Goal: Task Accomplishment & Management: Manage account settings

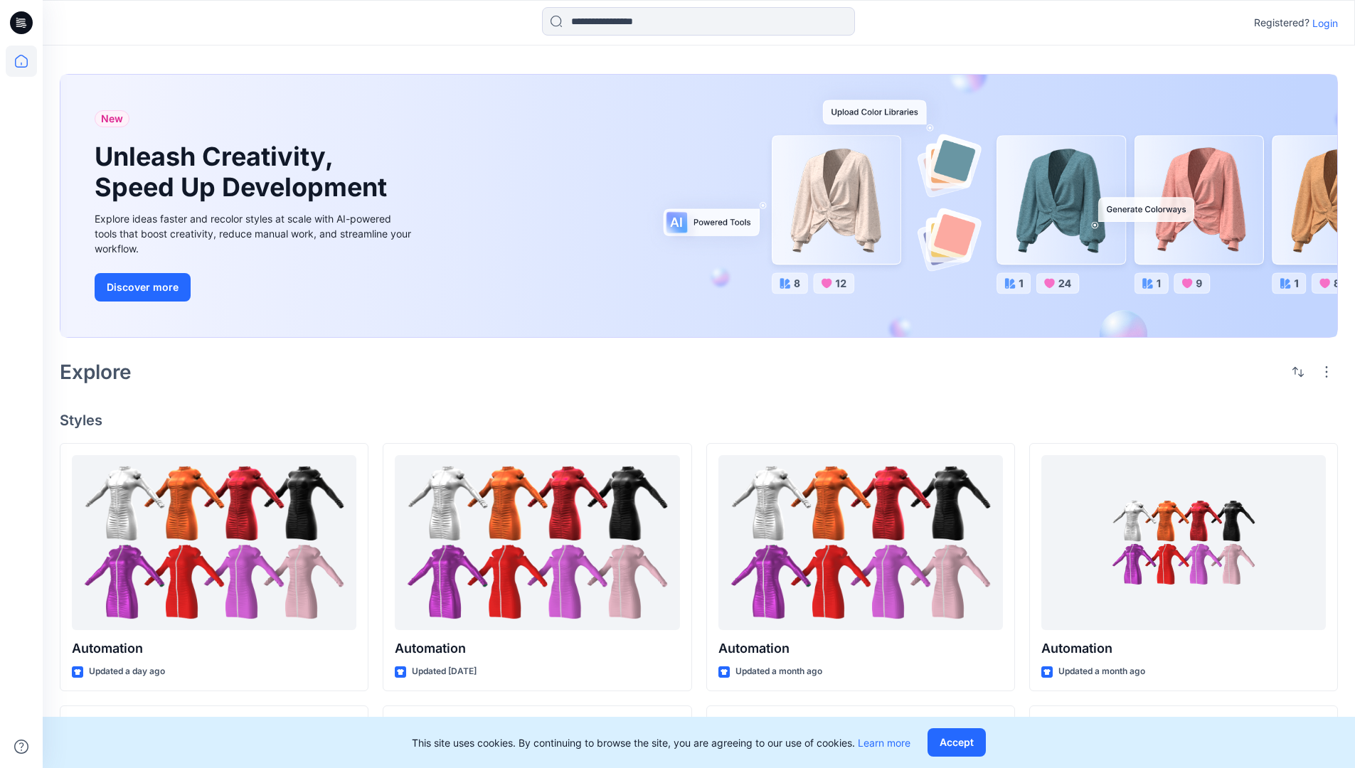
click at [1321, 23] on p "Login" at bounding box center [1325, 23] width 26 height 15
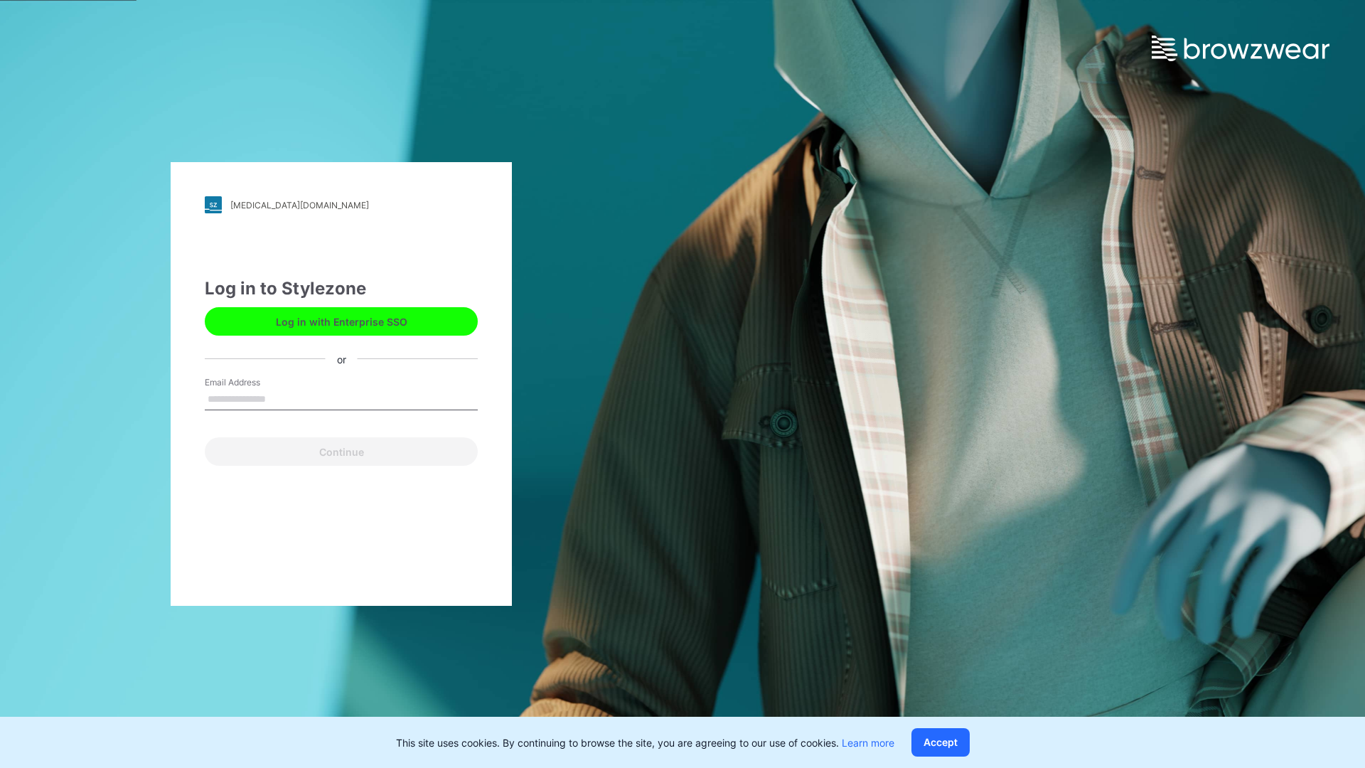
click at [281, 398] on input "Email Address" at bounding box center [341, 399] width 273 height 21
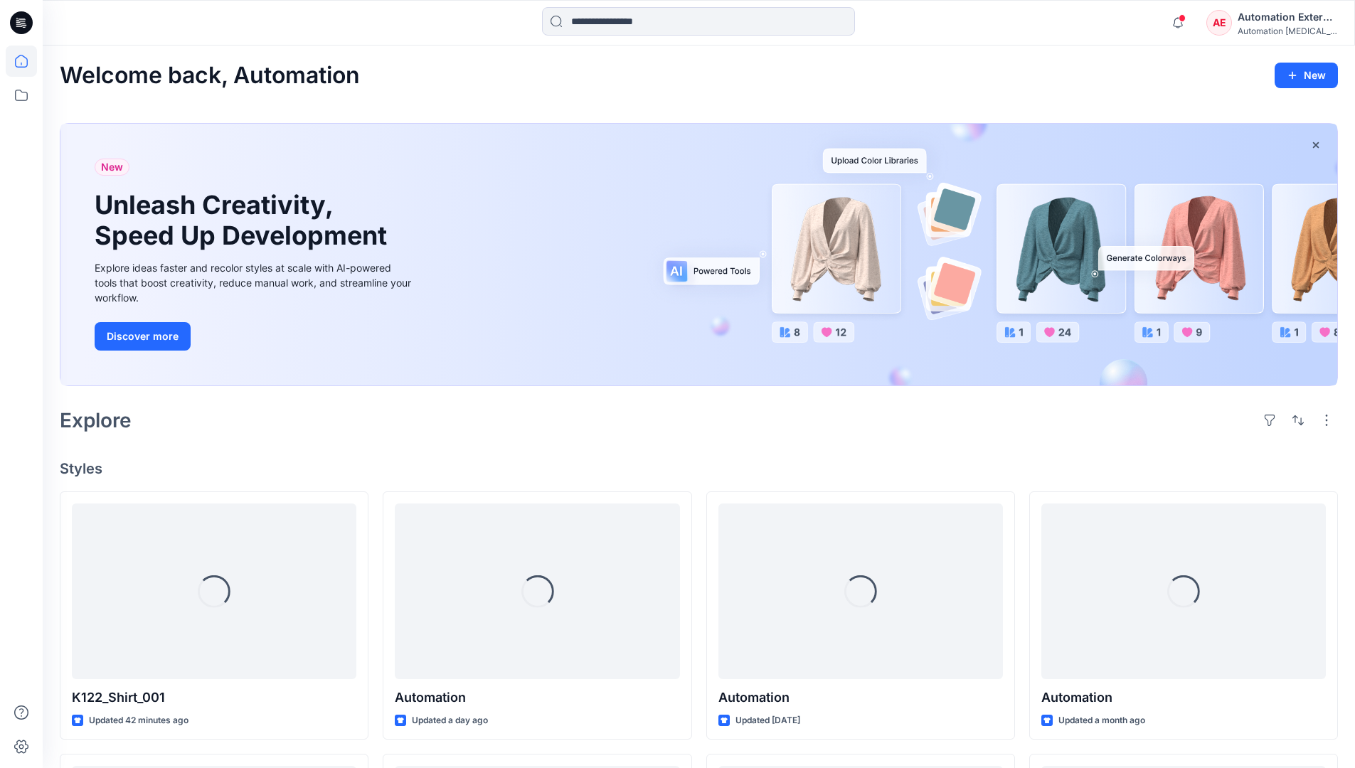
click at [27, 61] on icon at bounding box center [21, 61] width 13 height 13
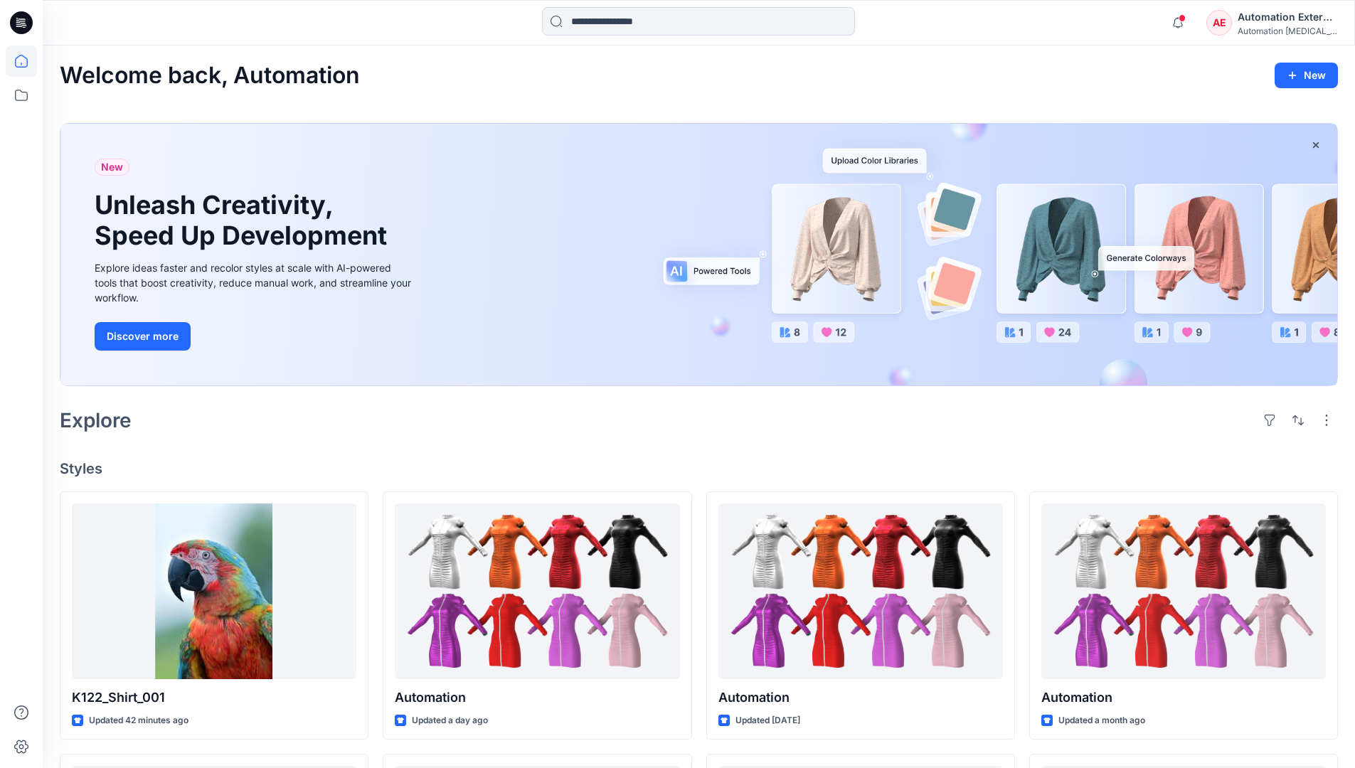
scroll to position [122, 0]
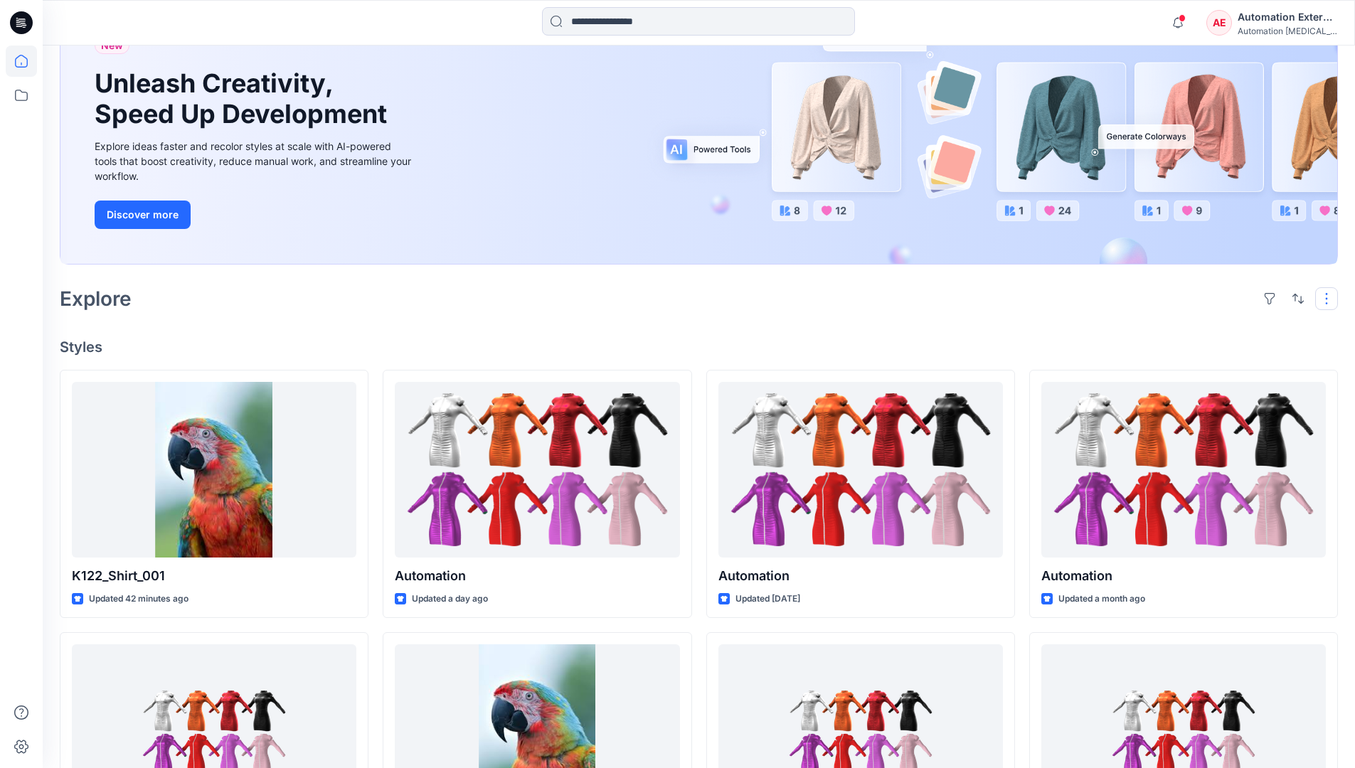
click at [1328, 298] on button "button" at bounding box center [1326, 298] width 23 height 23
click at [1294, 297] on button "button" at bounding box center [1297, 298] width 23 height 23
click at [1235, 327] on p "Last update" at bounding box center [1250, 334] width 90 height 15
click at [1222, 365] on p "A to Z" at bounding box center [1250, 366] width 90 height 15
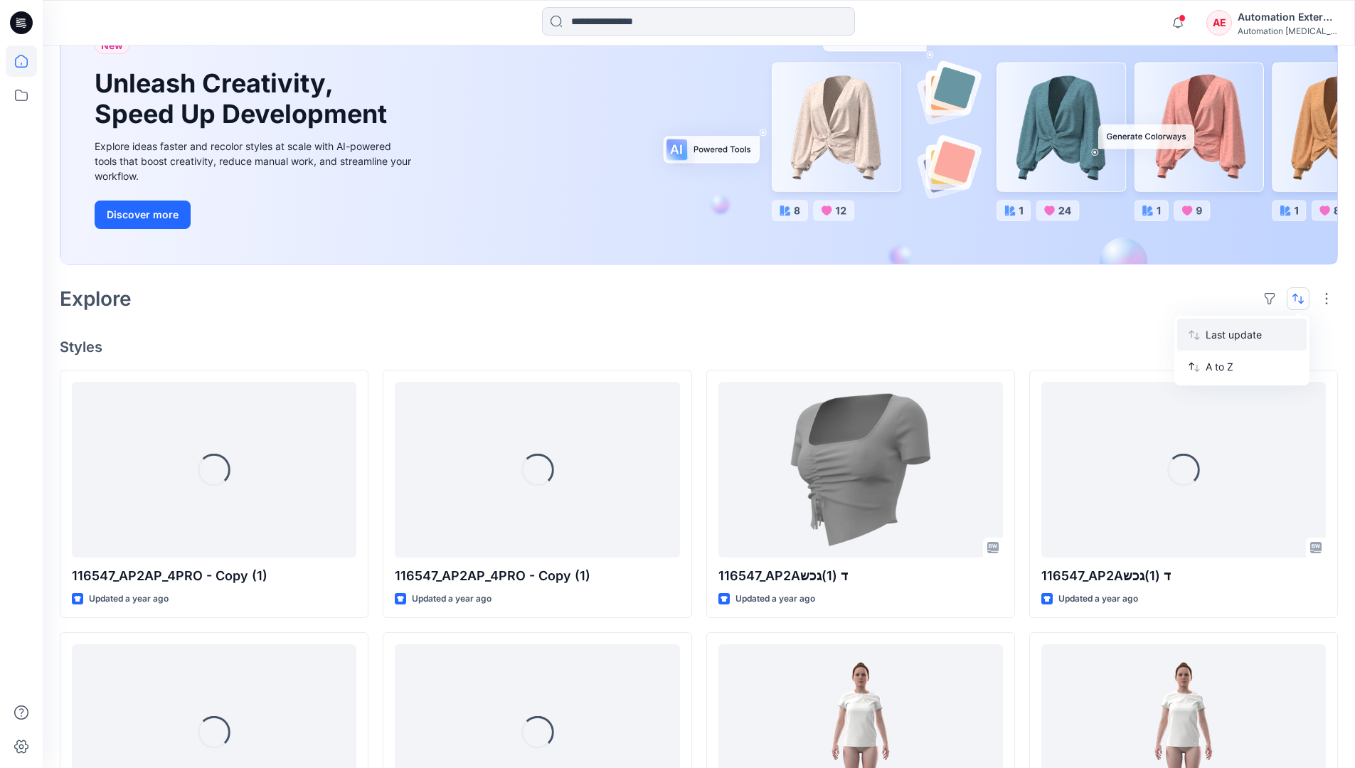
click at [1222, 331] on p "Last update" at bounding box center [1250, 334] width 90 height 15
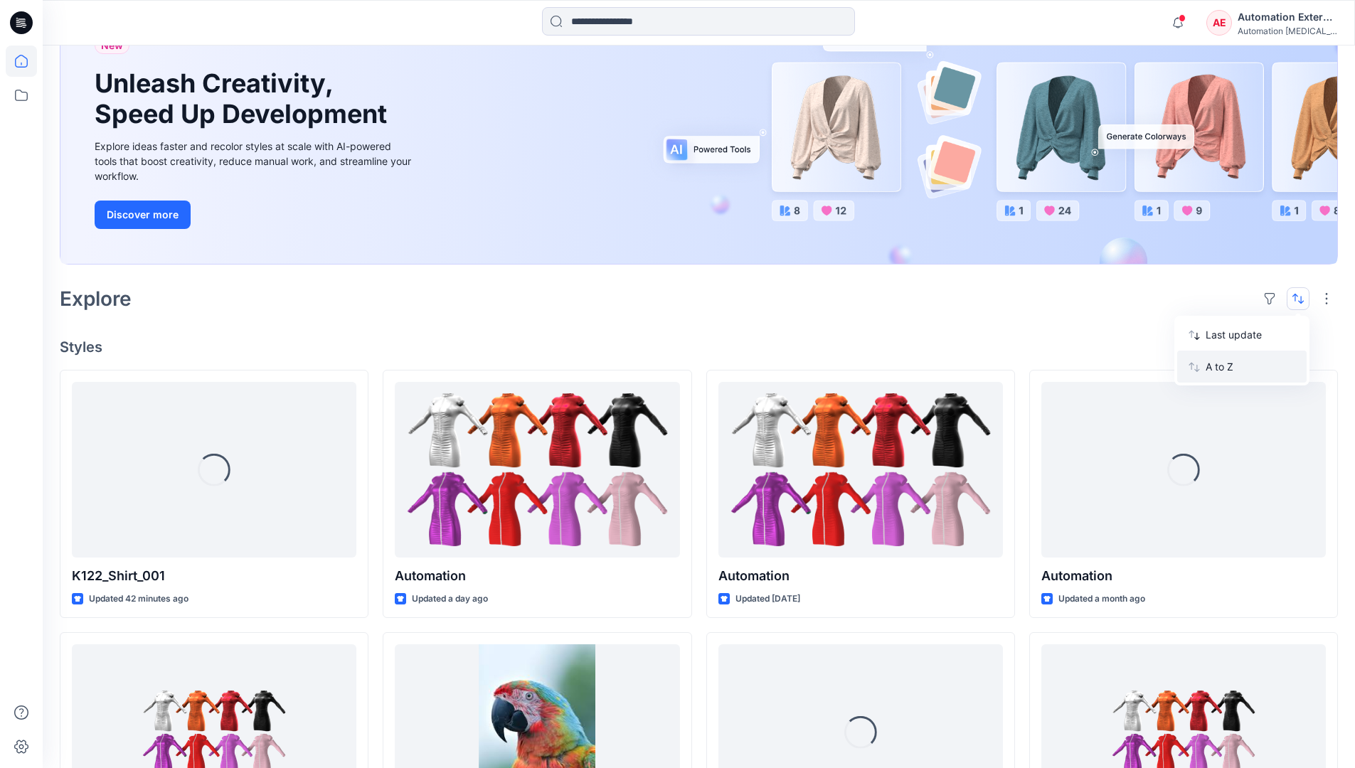
click at [1221, 371] on p "A to Z" at bounding box center [1250, 366] width 90 height 15
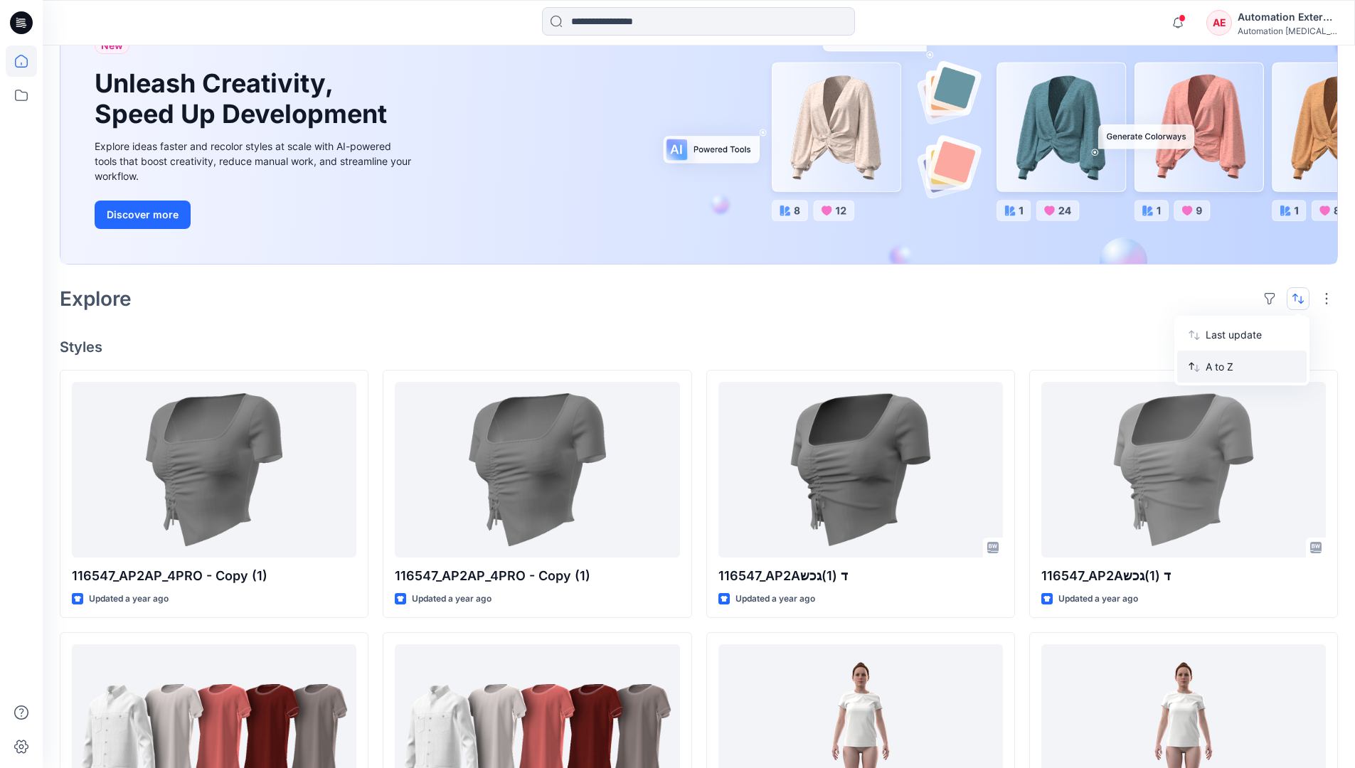
click at [1221, 367] on p "A to Z" at bounding box center [1250, 366] width 90 height 15
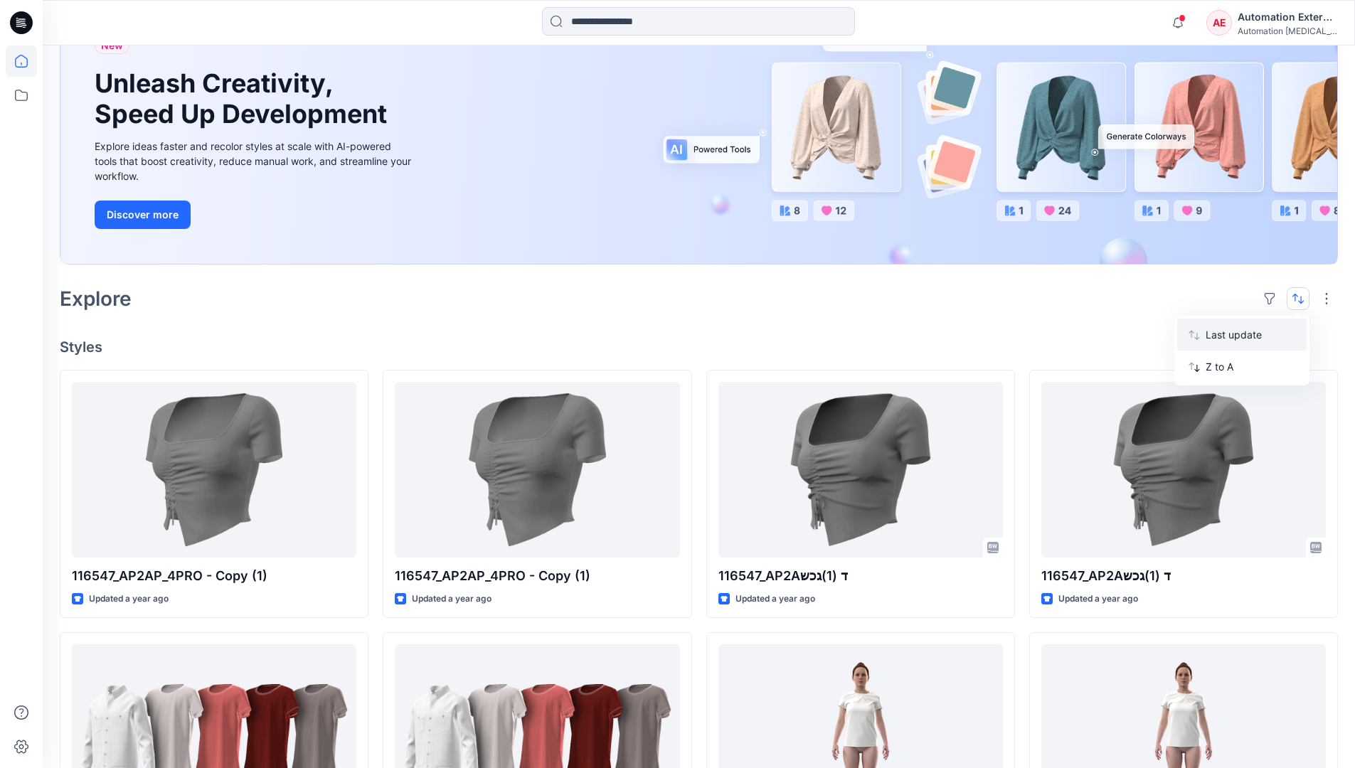
click at [1221, 339] on p "Last update" at bounding box center [1250, 334] width 90 height 15
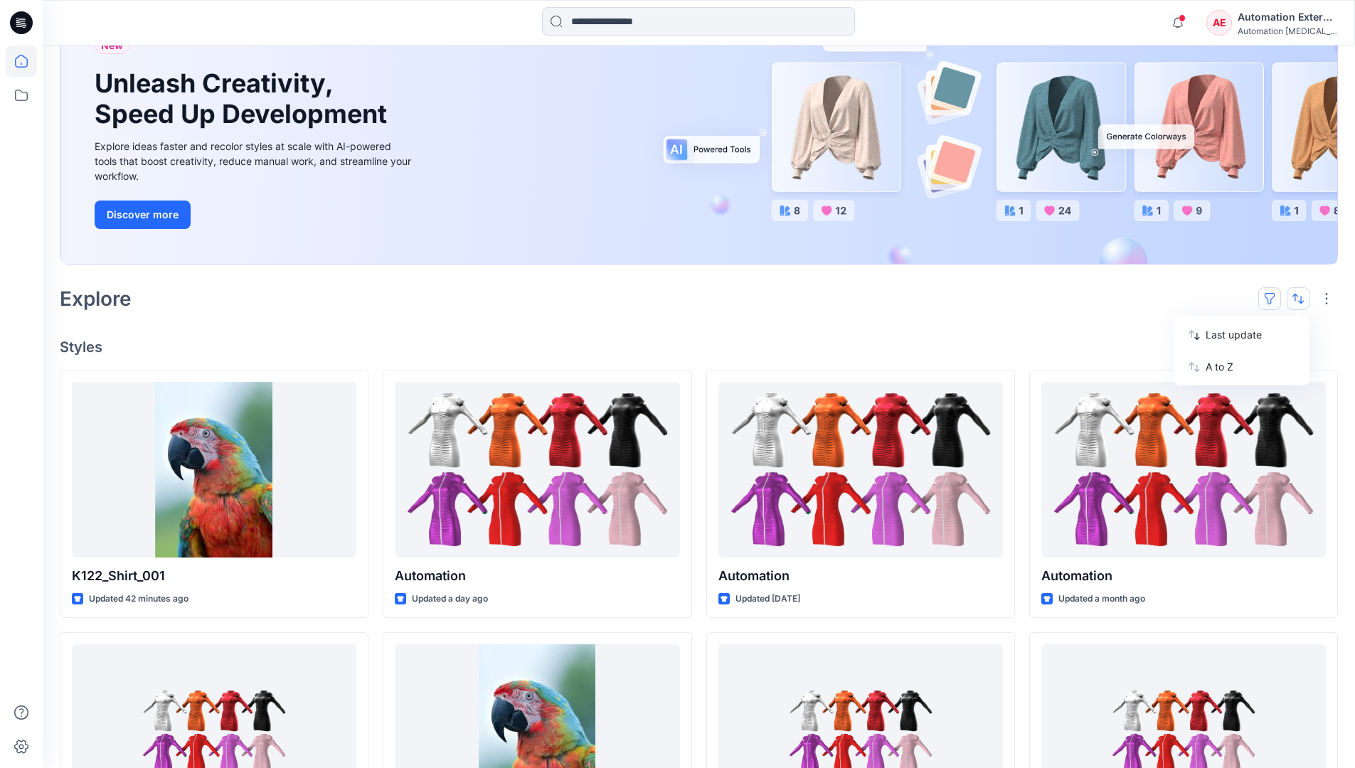
click at [1275, 297] on button "button" at bounding box center [1269, 298] width 23 height 23
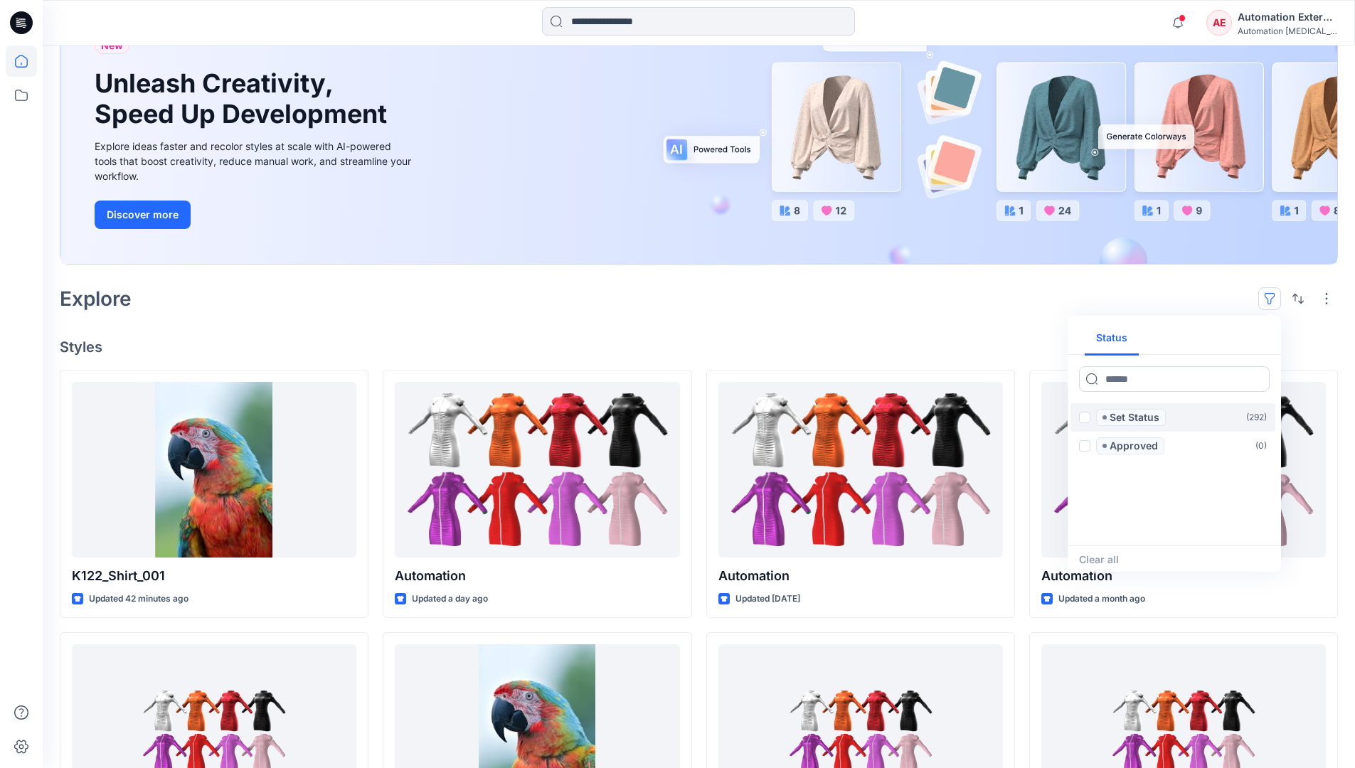
click at [1085, 420] on span at bounding box center [1084, 417] width 11 height 11
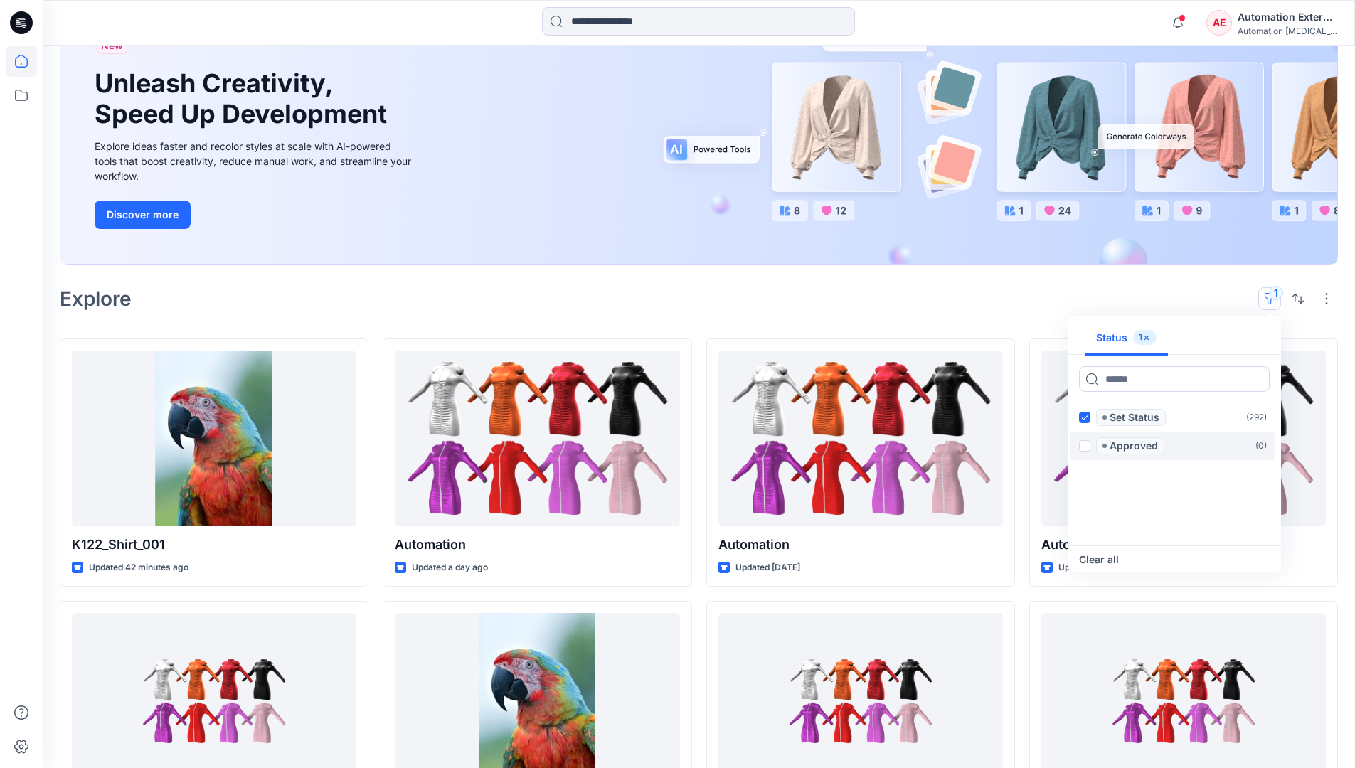
click at [1087, 444] on span at bounding box center [1084, 445] width 11 height 11
click at [1085, 418] on icon at bounding box center [1084, 417] width 6 height 5
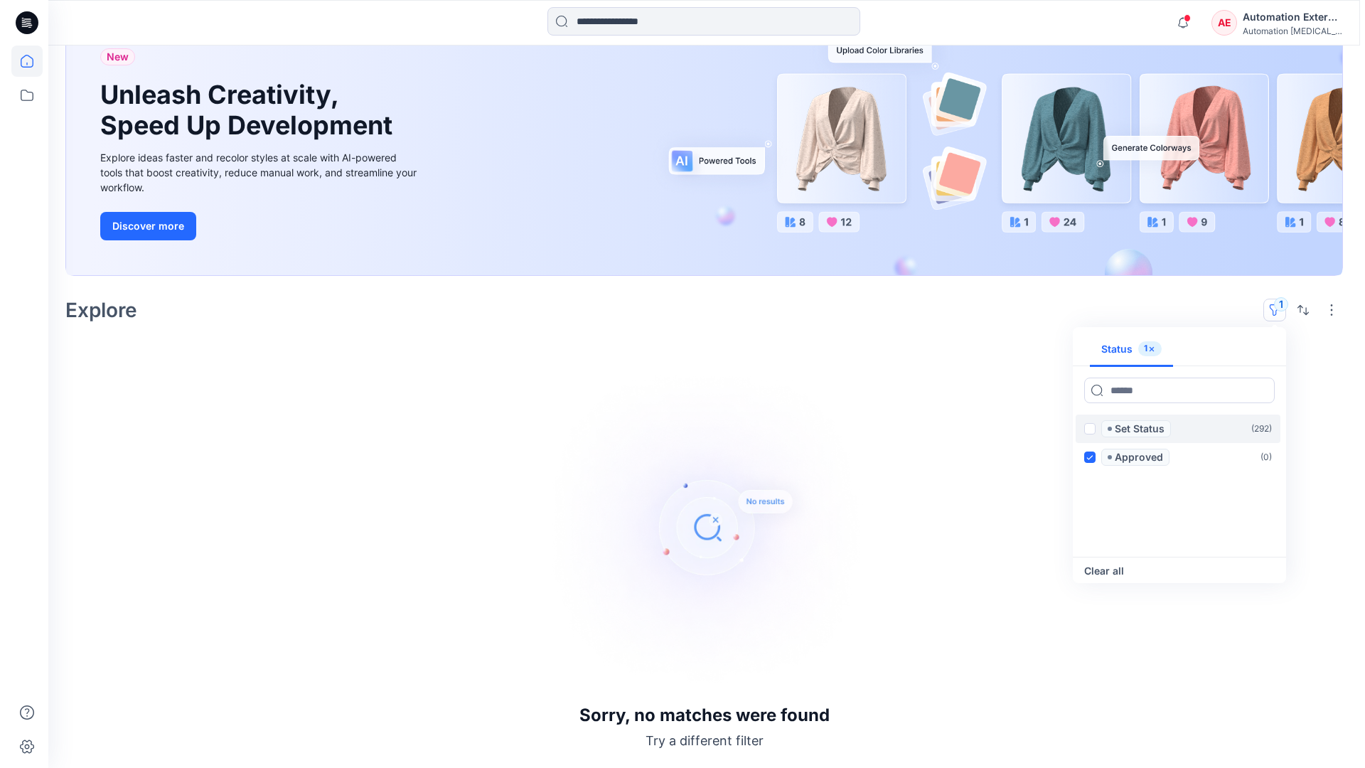
scroll to position [110, 0]
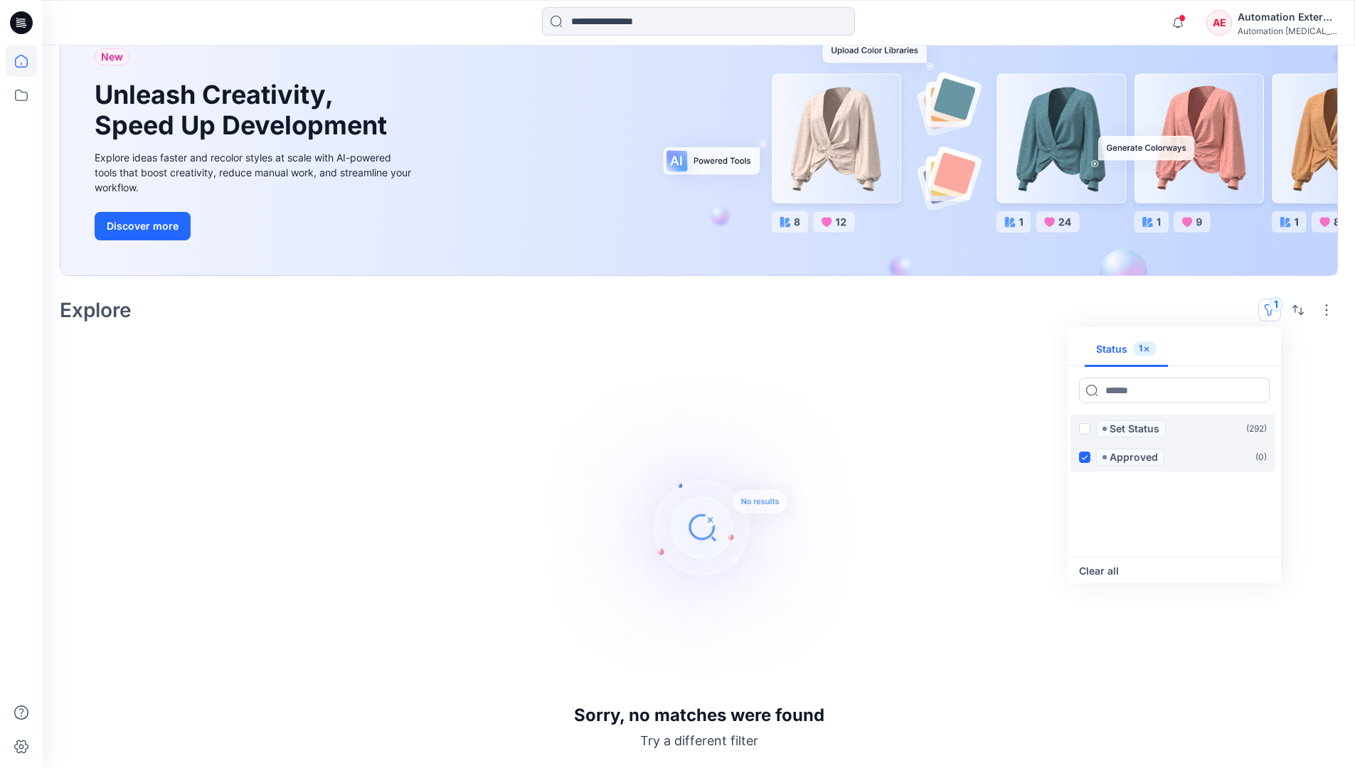
click at [1085, 456] on icon at bounding box center [1084, 457] width 6 height 5
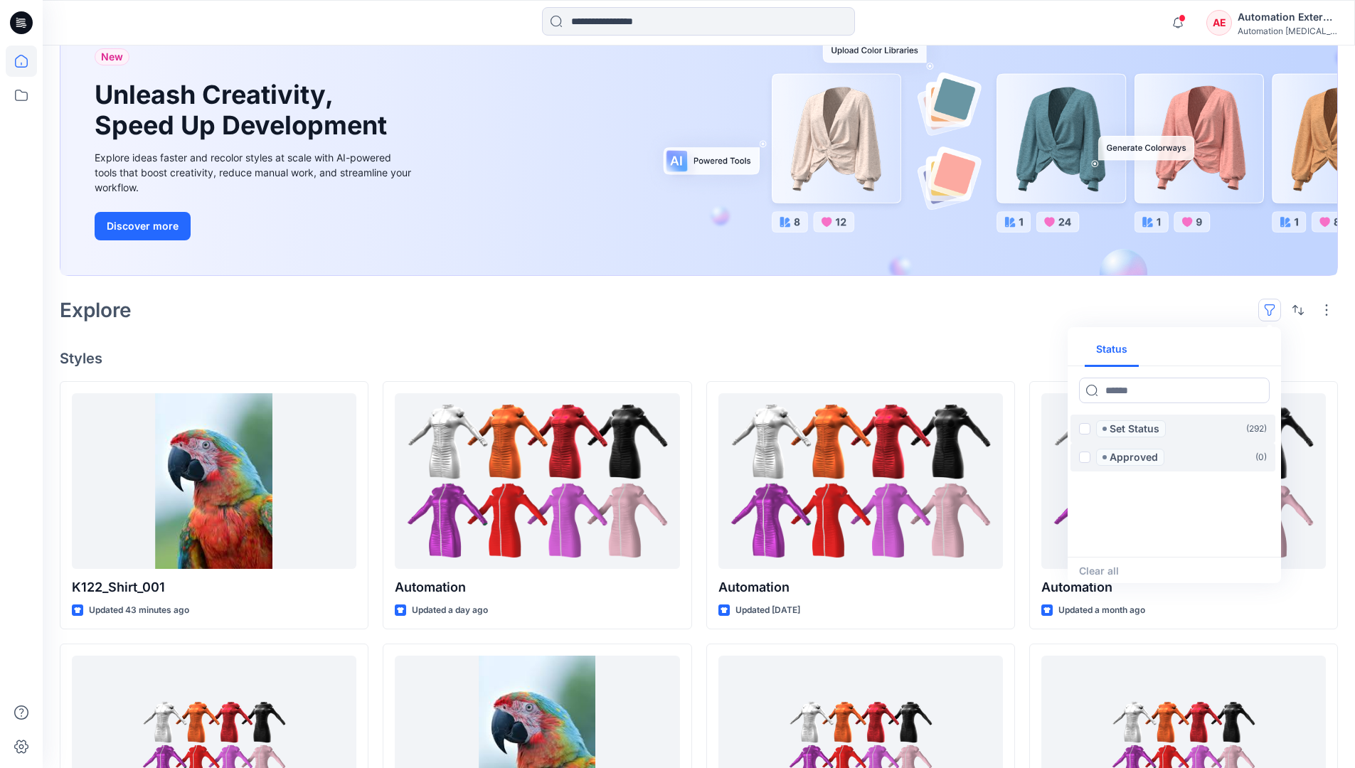
click at [1225, 351] on div "Status" at bounding box center [1173, 349] width 213 height 33
click at [1121, 348] on button "Status" at bounding box center [1112, 350] width 54 height 34
click at [1131, 394] on input at bounding box center [1174, 391] width 191 height 26
type input "******"
click at [1137, 430] on p "Set Status" at bounding box center [1134, 428] width 50 height 17
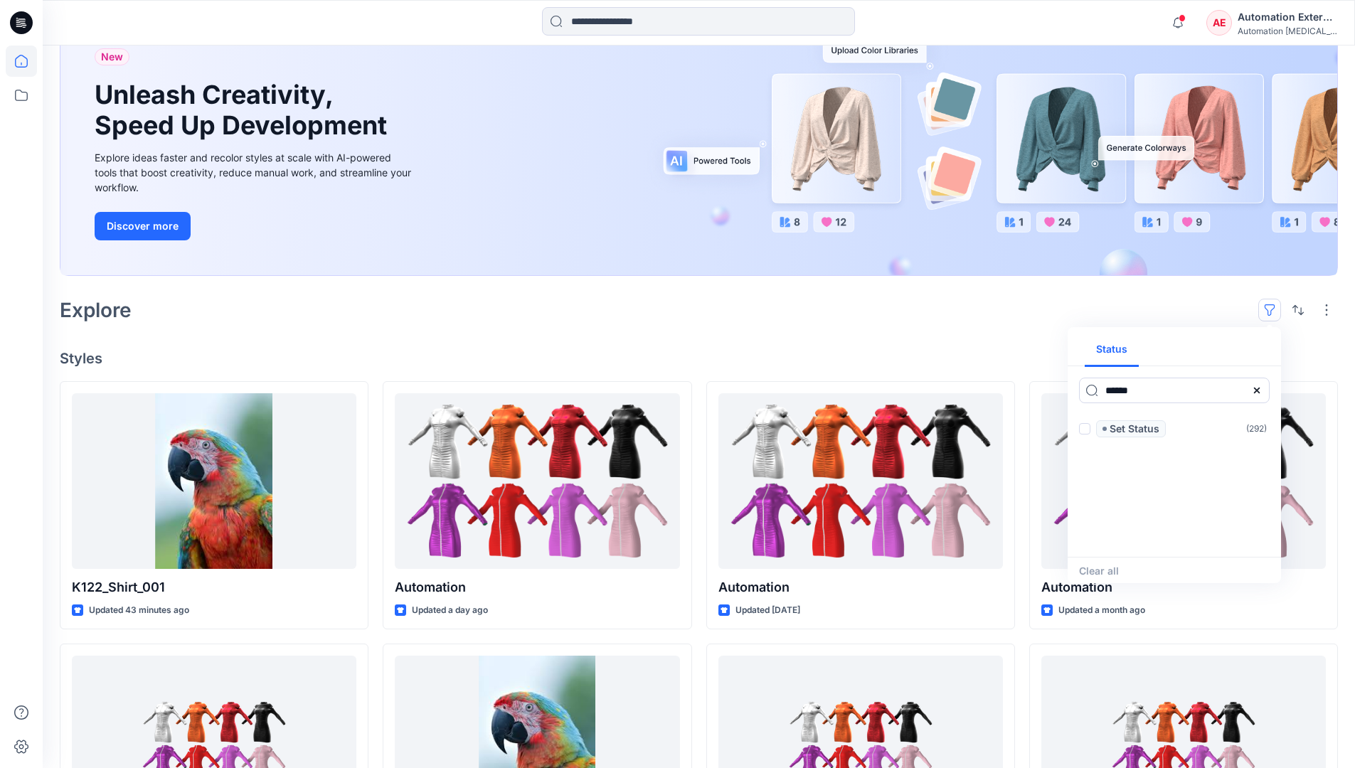
click at [1261, 395] on icon at bounding box center [1256, 390] width 11 height 11
click at [1121, 355] on button "Status" at bounding box center [1112, 350] width 54 height 34
click at [1134, 430] on p "Set Status" at bounding box center [1134, 428] width 50 height 17
click at [1087, 430] on span at bounding box center [1084, 428] width 11 height 11
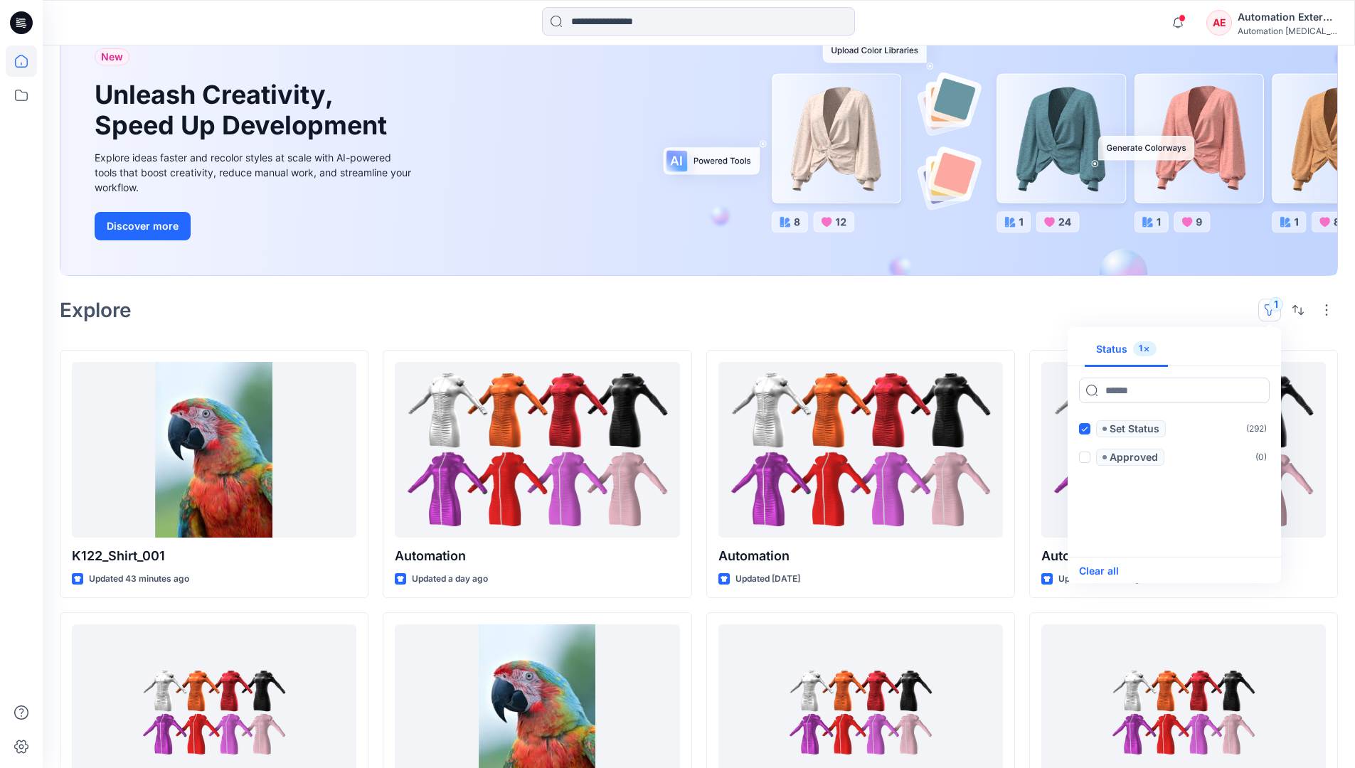
click at [1109, 570] on button "Clear all" at bounding box center [1099, 571] width 40 height 17
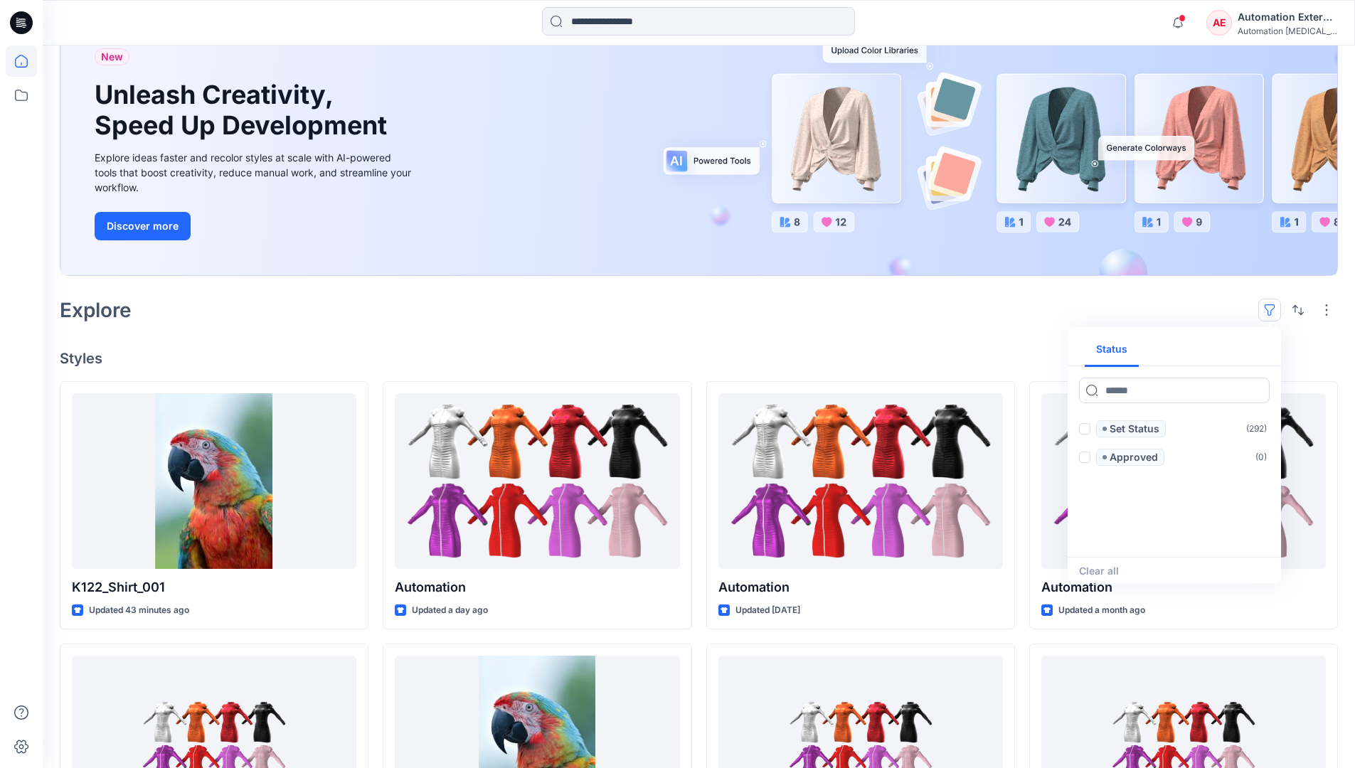
click at [1273, 305] on button "button" at bounding box center [1269, 310] width 23 height 23
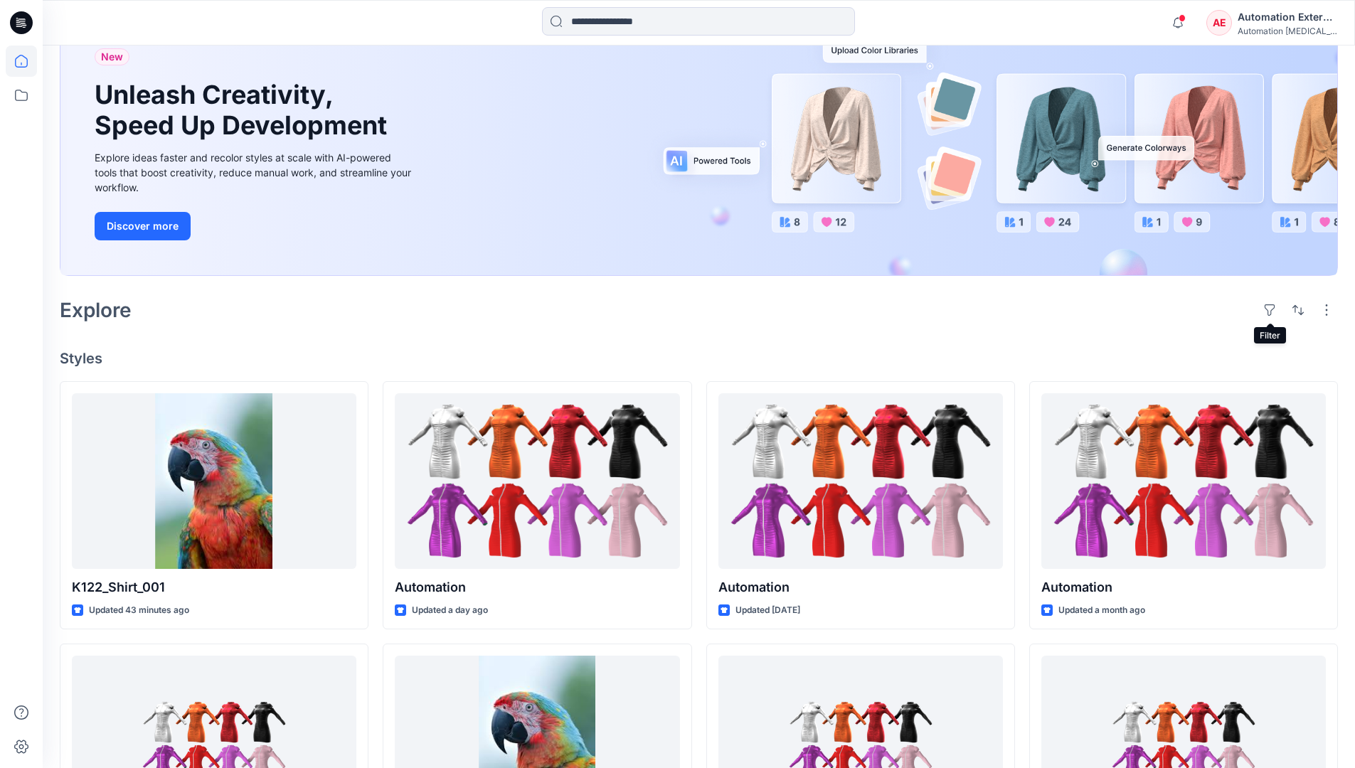
click at [1288, 22] on div "Automation External" at bounding box center [1287, 17] width 100 height 17
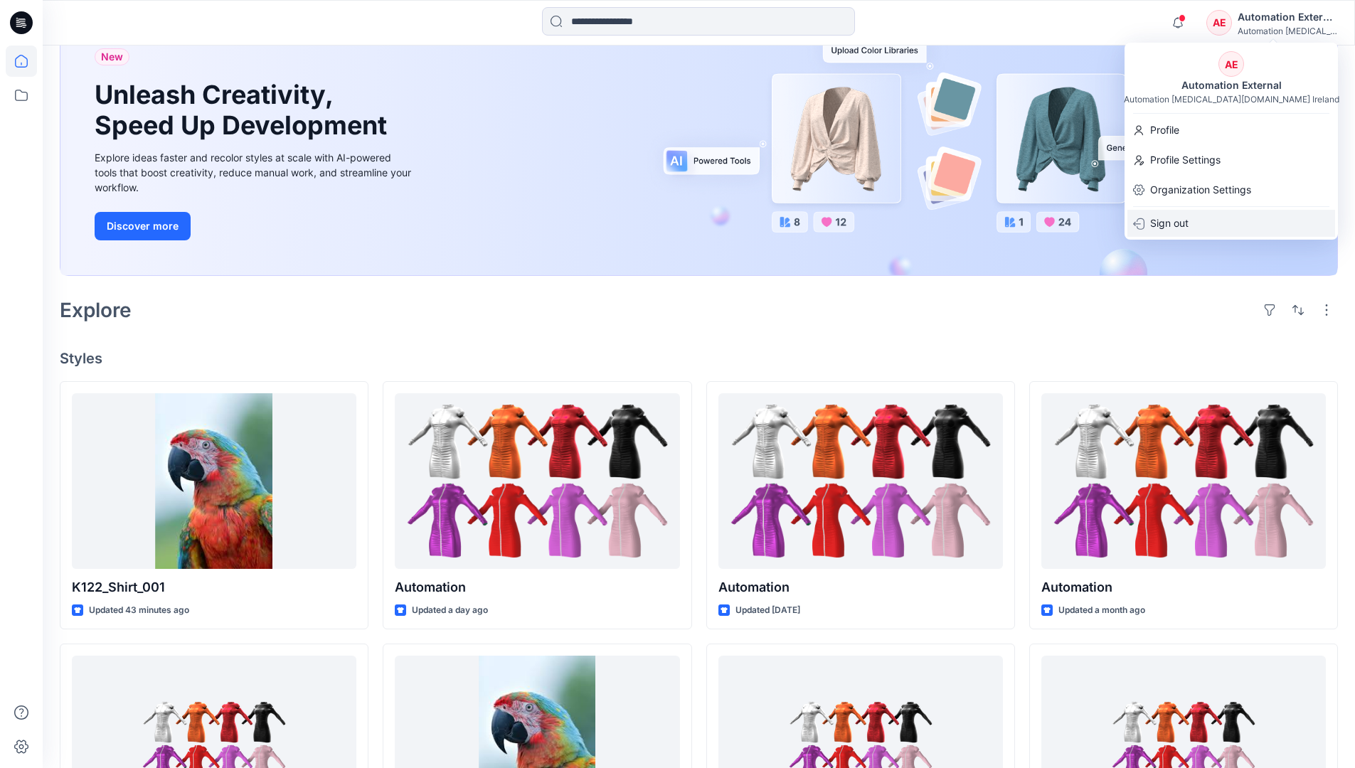
click at [1196, 221] on div "Sign out" at bounding box center [1231, 223] width 208 height 27
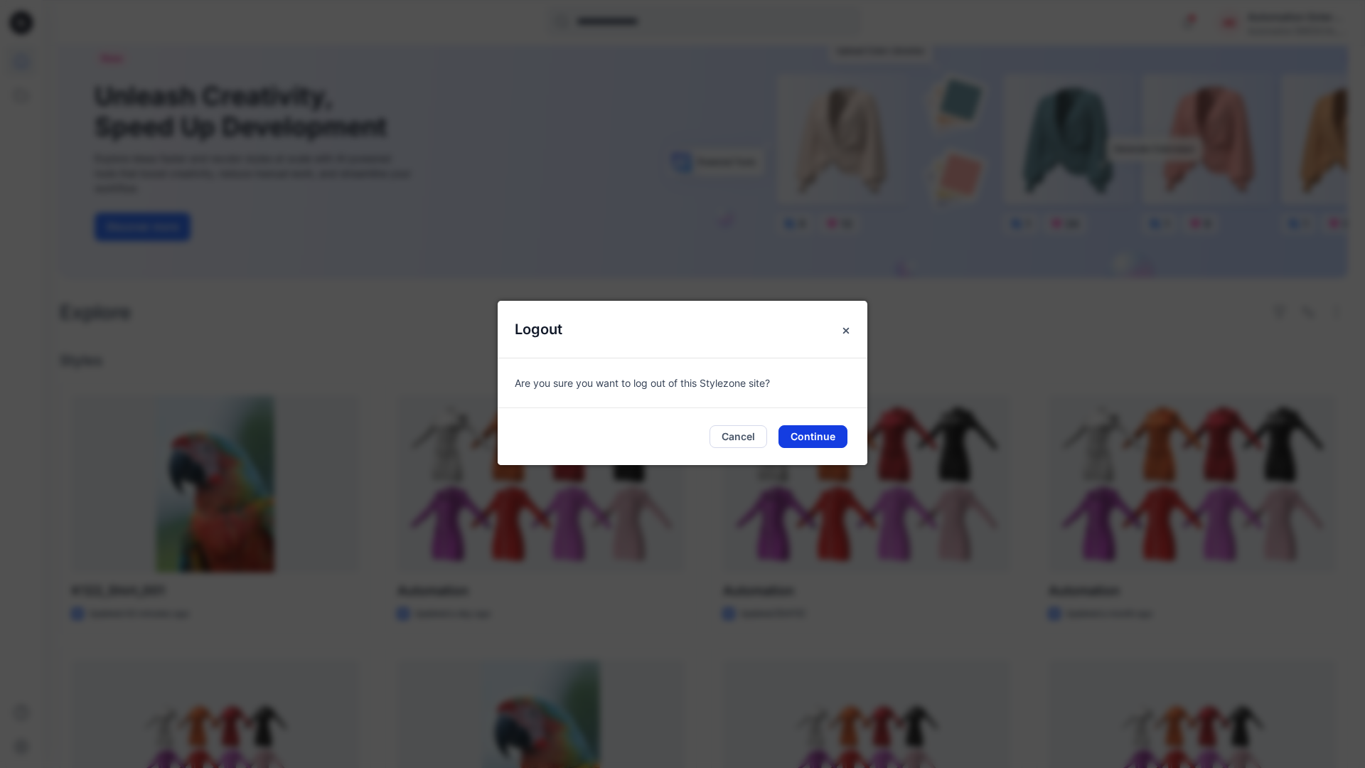
click at [822, 431] on button "Continue" at bounding box center [813, 436] width 69 height 23
